Goal: Transaction & Acquisition: Purchase product/service

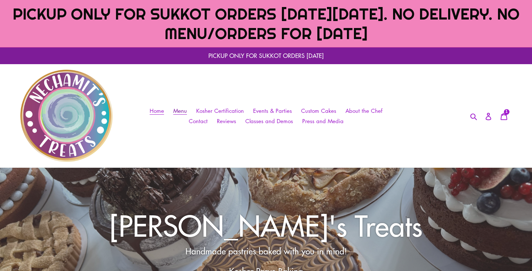
click at [180, 107] on link "Menu" at bounding box center [179, 111] width 21 height 11
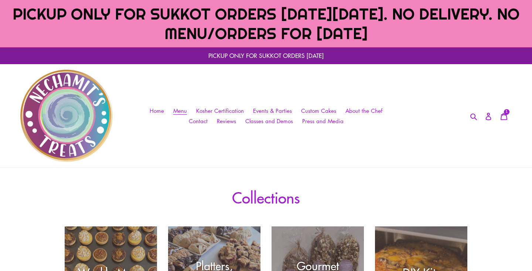
click at [146, 207] on div "Collections Weekly Menu Platters, Bithdays, Gifts Gourmet Popcorn DIY Kits" at bounding box center [265, 259] width 443 height 142
click at [139, 224] on div "Collections Weekly Menu Platters, Bithdays, Gifts Gourmet Popcorn DIY Kits" at bounding box center [265, 259] width 443 height 142
